Goal: Information Seeking & Learning: Understand process/instructions

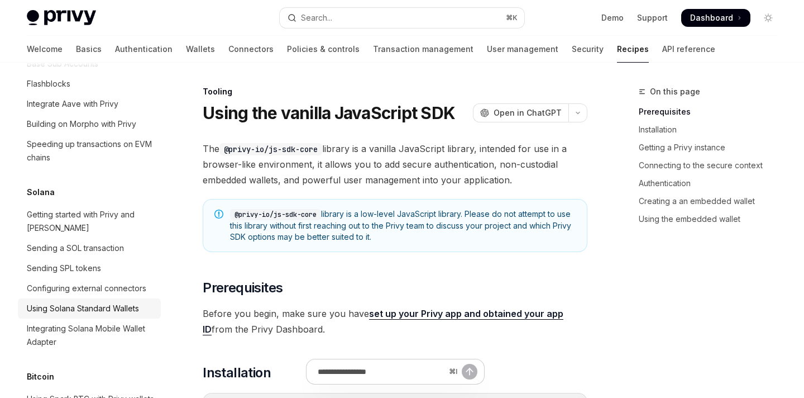
scroll to position [1721, 0]
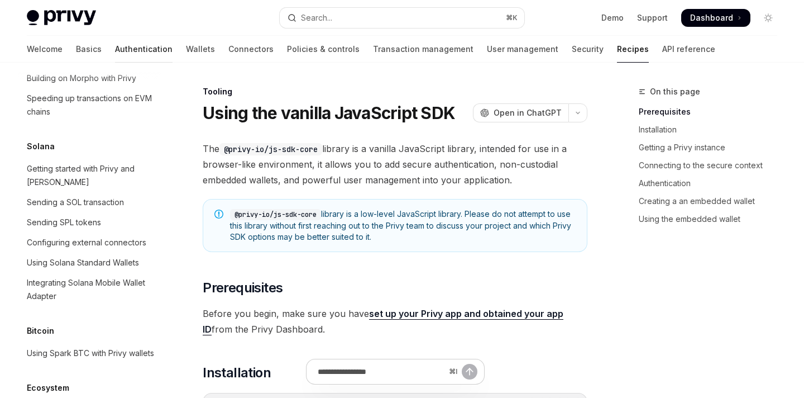
click at [115, 49] on link "Authentication" at bounding box center [144, 49] width 58 height 27
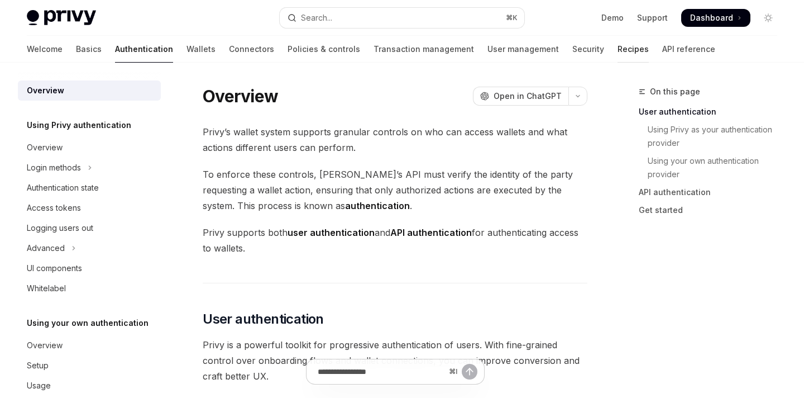
click at [618, 52] on link "Recipes" at bounding box center [633, 49] width 31 height 27
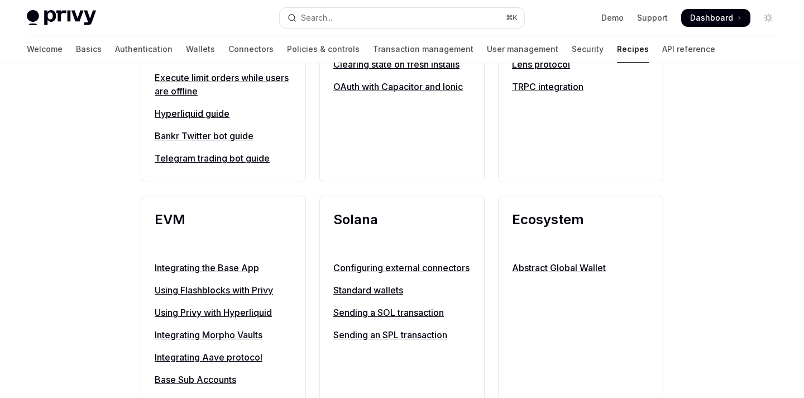
scroll to position [1130, 0]
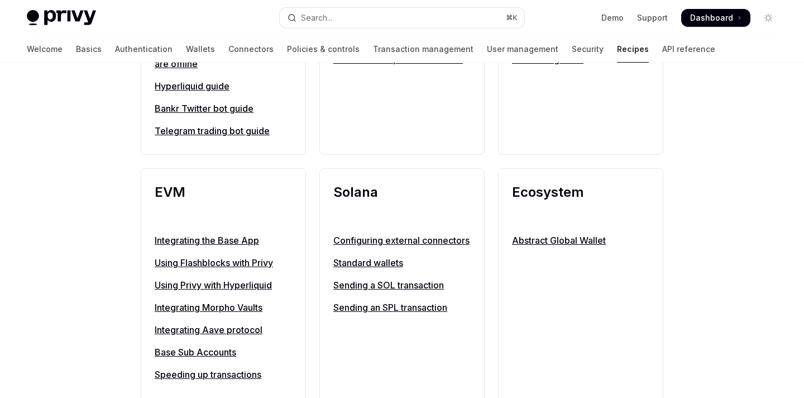
click at [370, 314] on link "Sending an SPL transaction" at bounding box center [401, 306] width 137 height 13
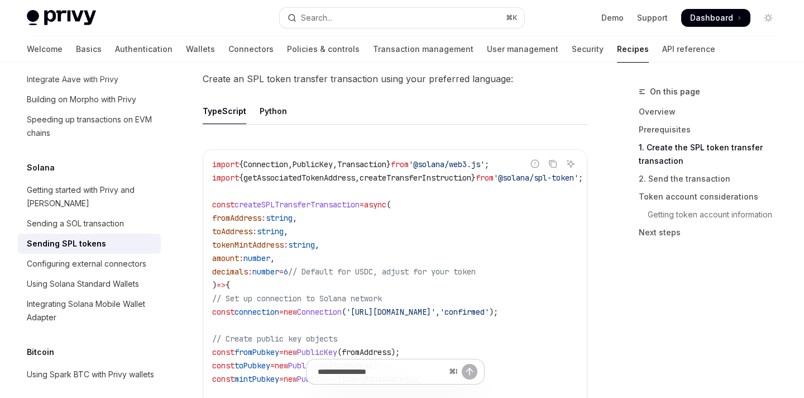
scroll to position [524, 0]
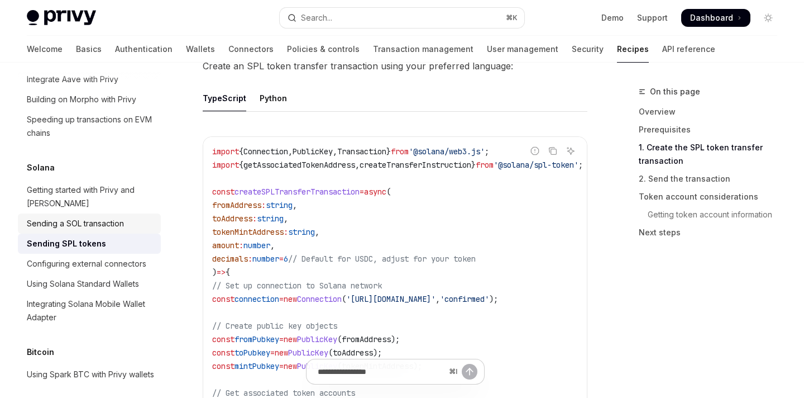
click at [114, 217] on div "Sending a SOL transaction" at bounding box center [75, 223] width 97 height 13
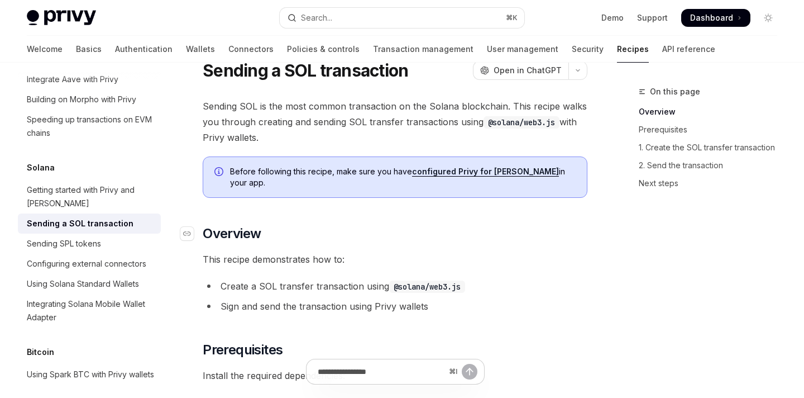
scroll to position [41, 0]
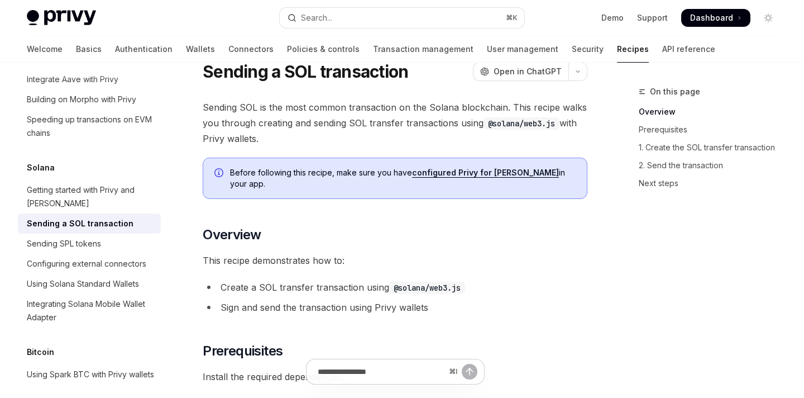
click at [464, 171] on link "configured Privy for [PERSON_NAME]" at bounding box center [485, 173] width 147 height 10
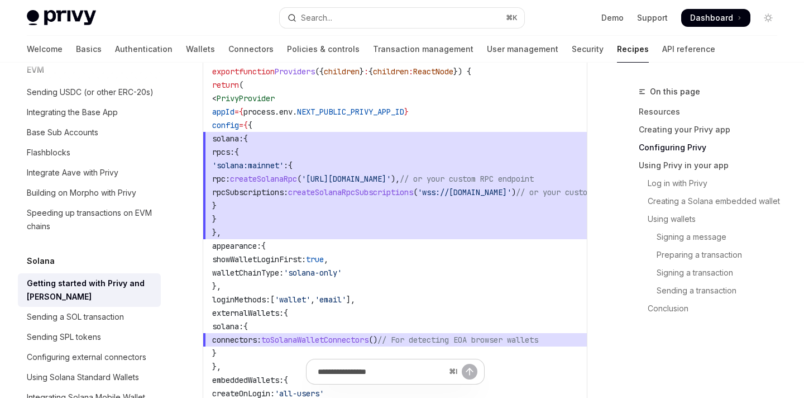
scroll to position [708, 0]
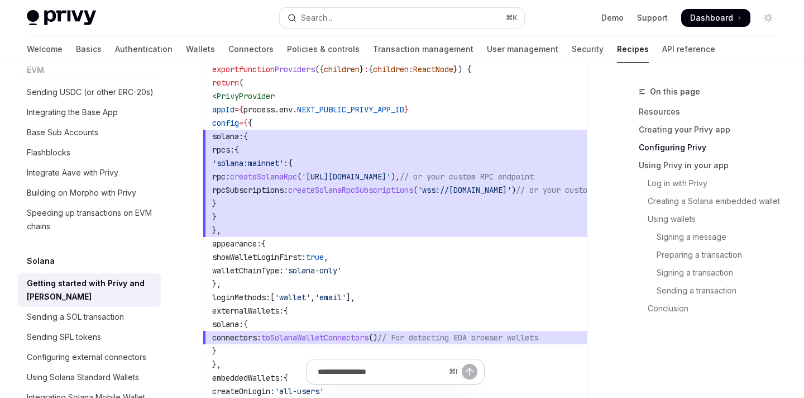
click at [243, 194] on span "rpcSubscriptions:" at bounding box center [250, 190] width 76 height 10
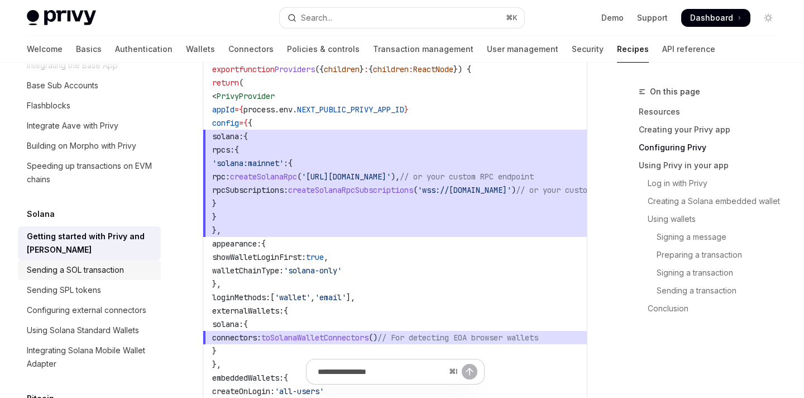
scroll to position [1642, 0]
click at [98, 261] on div "Sending a SOL transaction" at bounding box center [75, 267] width 97 height 13
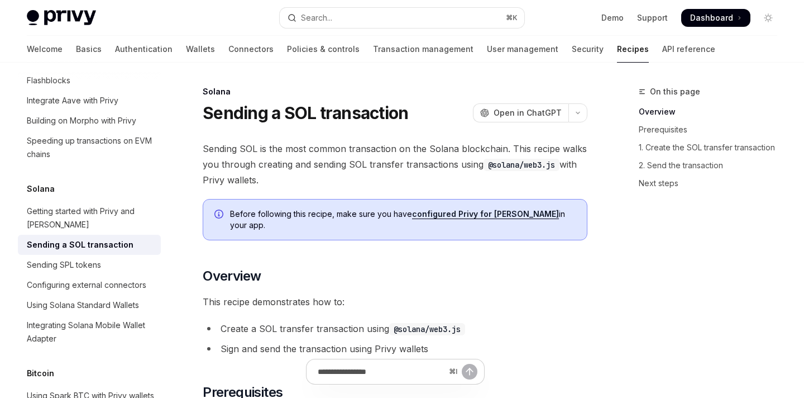
click at [462, 218] on link "configured Privy for [PERSON_NAME]" at bounding box center [485, 214] width 147 height 10
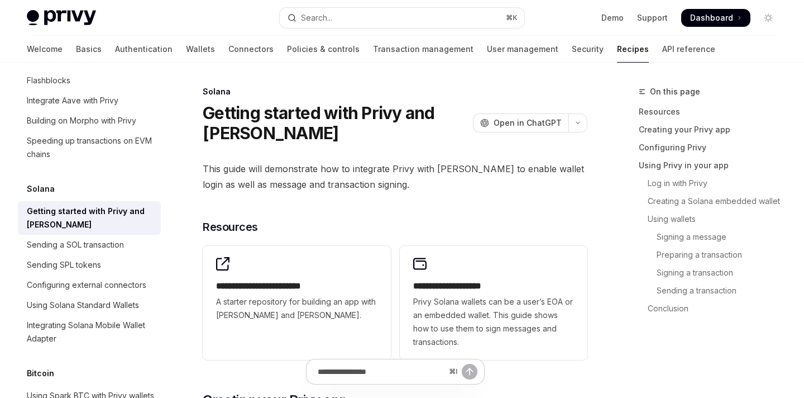
type textarea "*"
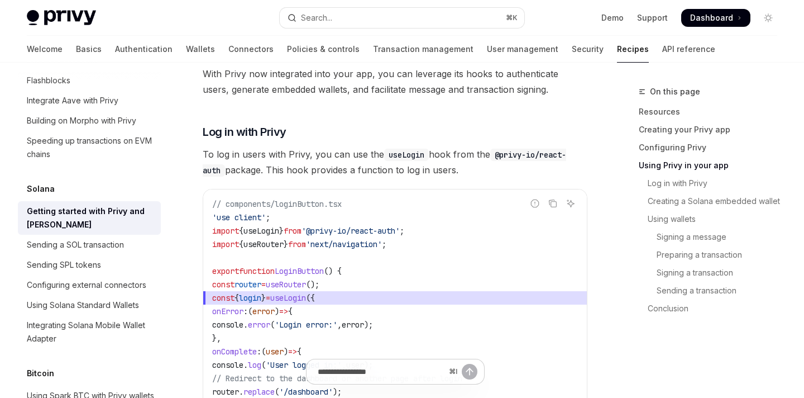
scroll to position [1282, 0]
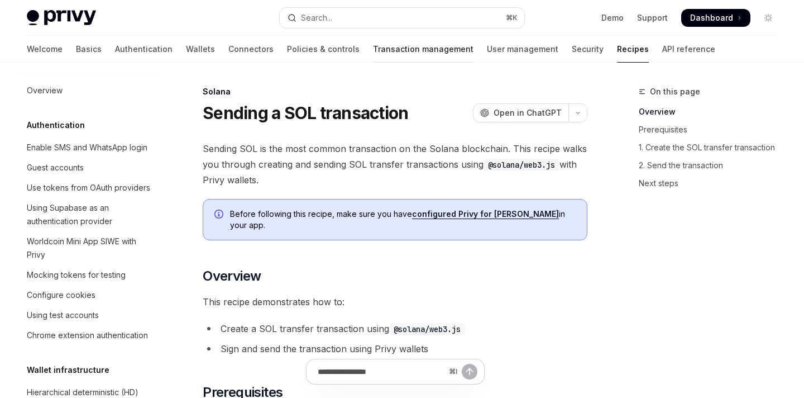
click at [373, 45] on link "Transaction management" at bounding box center [423, 49] width 101 height 27
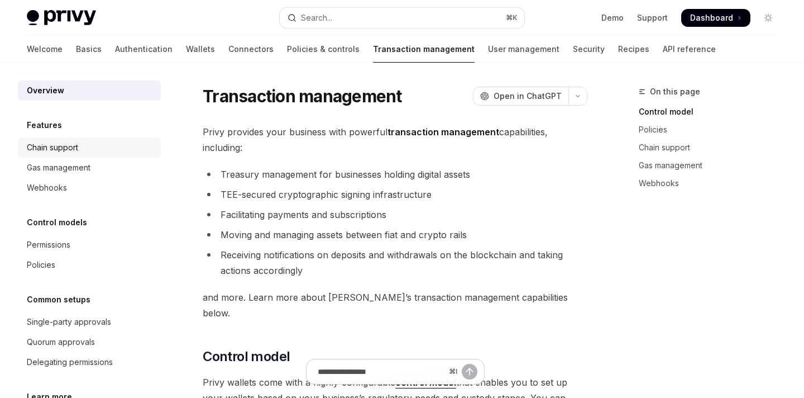
click at [48, 147] on div "Chain support" at bounding box center [52, 147] width 51 height 13
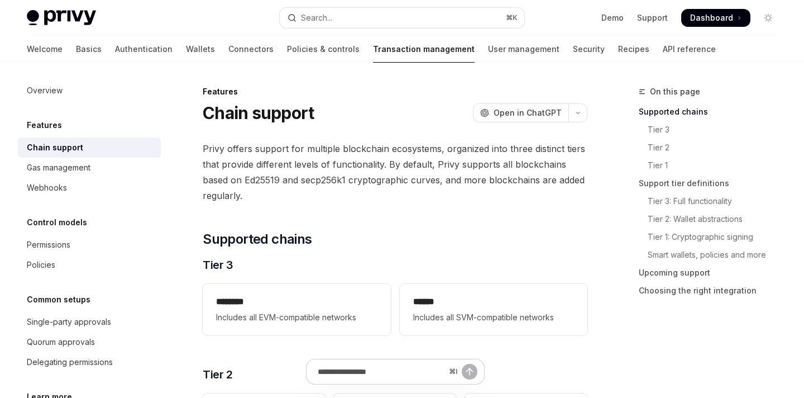
click at [484, 339] on div "******** Includes all EVM-compatible networks ****** Includes all SVM-compatibl…" at bounding box center [395, 309] width 385 height 60
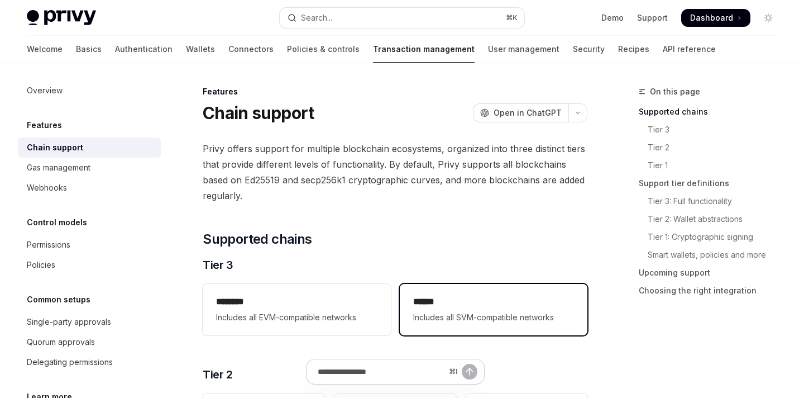
click at [484, 301] on h2 "******" at bounding box center [493, 301] width 161 height 13
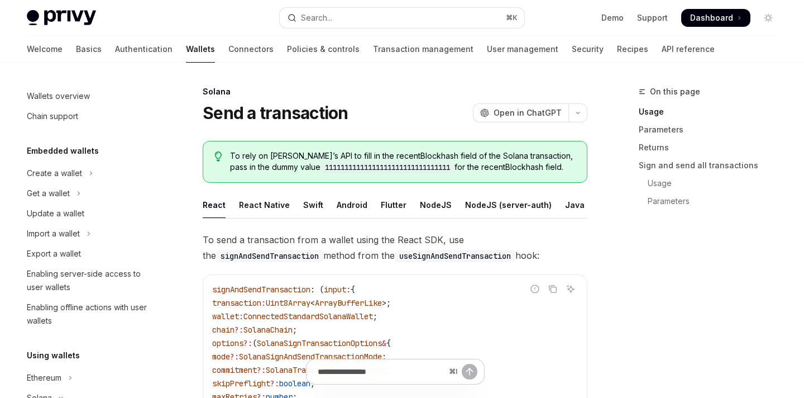
type textarea "*"
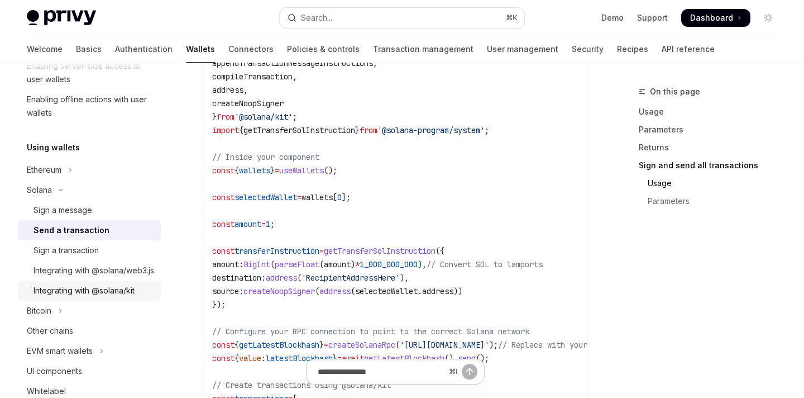
scroll to position [247, 0]
